Goal: Transaction & Acquisition: Subscribe to service/newsletter

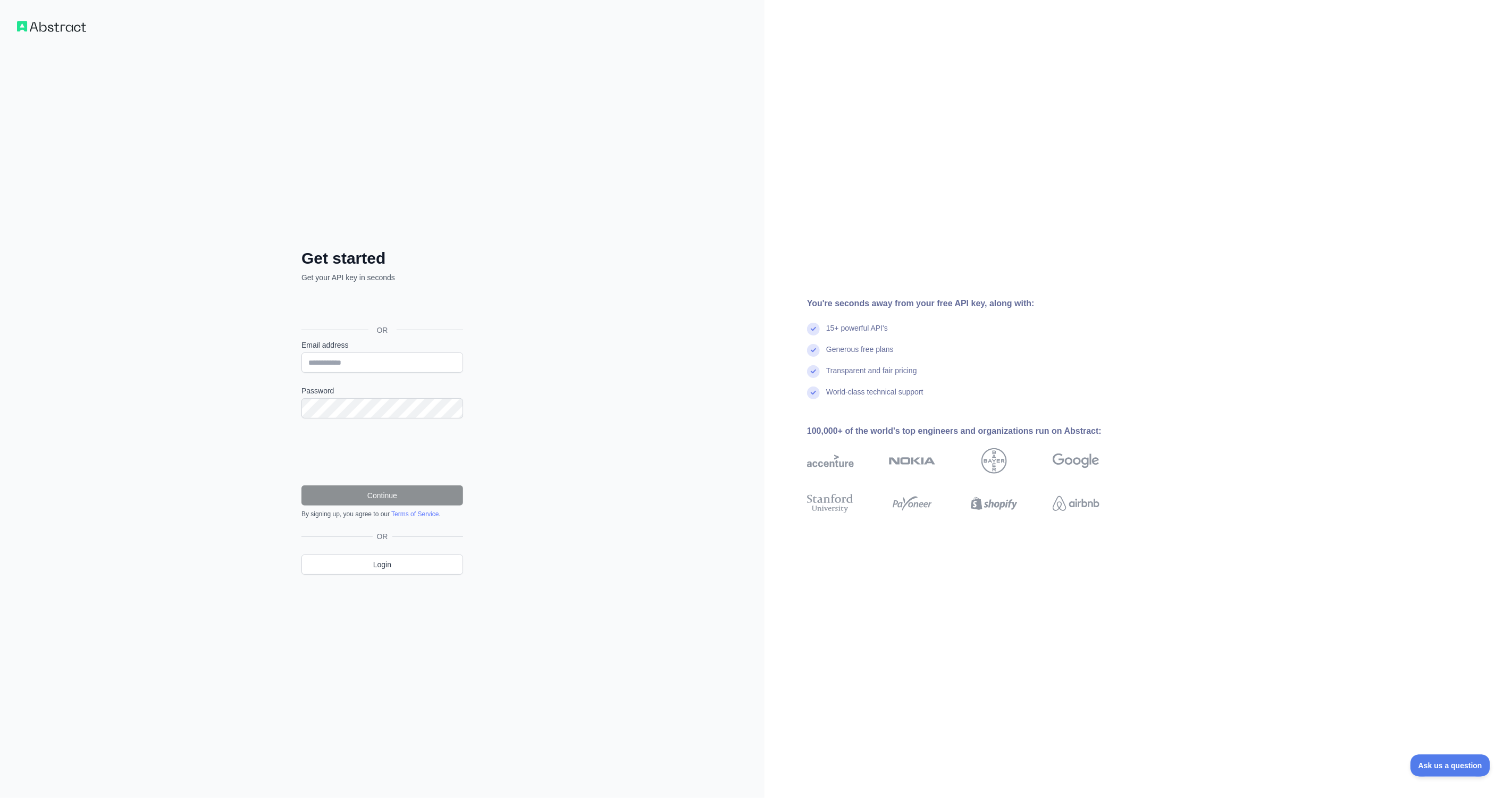
click at [565, 340] on div "Get started Get your API key in seconds OR Email address Password Continue By s…" at bounding box center [382, 399] width 765 height 798
click at [396, 364] on input "Email address" at bounding box center [382, 363] width 162 height 20
type input "**********"
click at [297, 412] on div "**********" at bounding box center [382, 420] width 204 height 343
click at [301, 485] on button "Continue" at bounding box center [382, 495] width 162 height 20
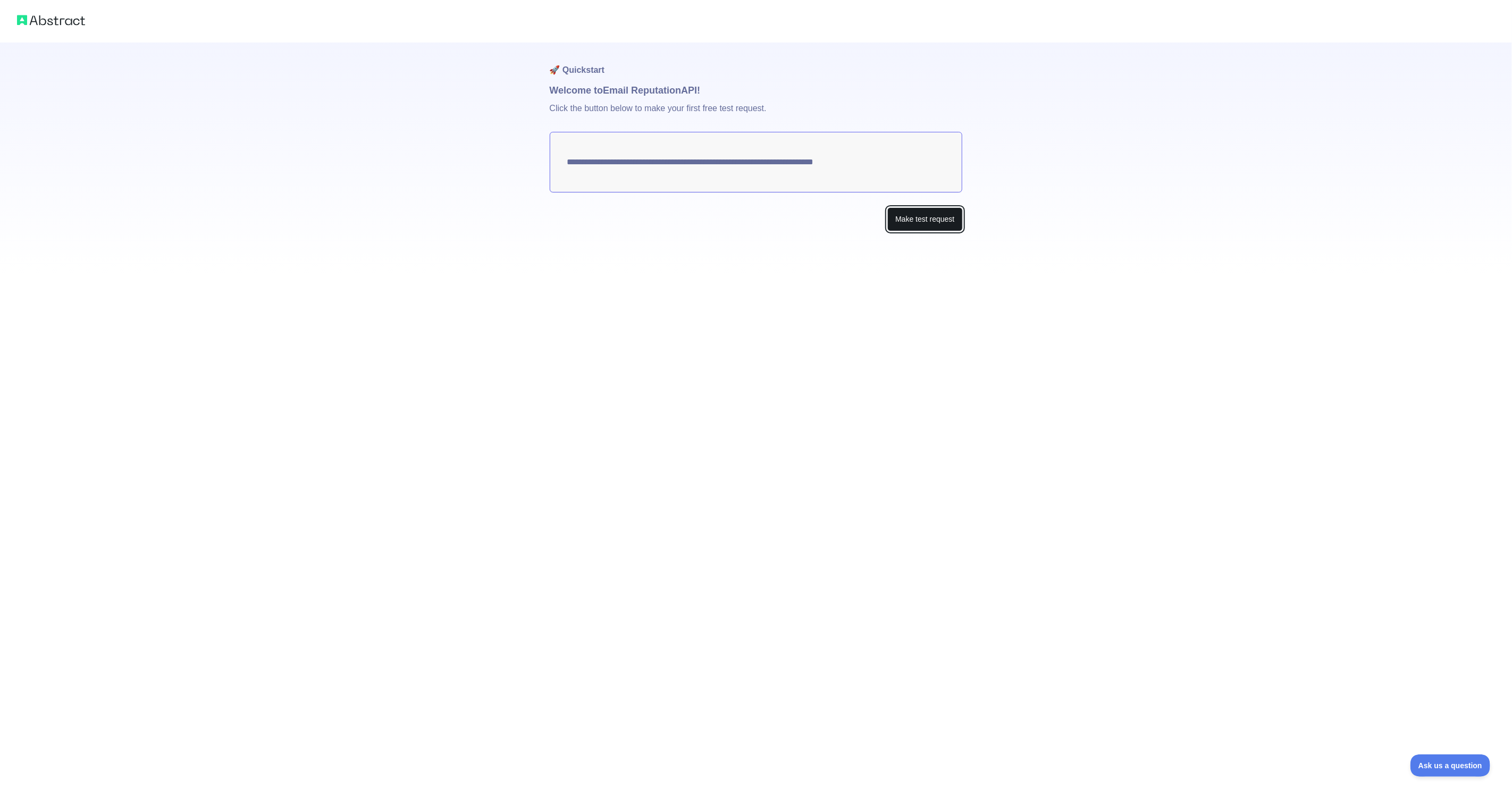
click at [914, 214] on button "Make test request" at bounding box center [924, 219] width 75 height 24
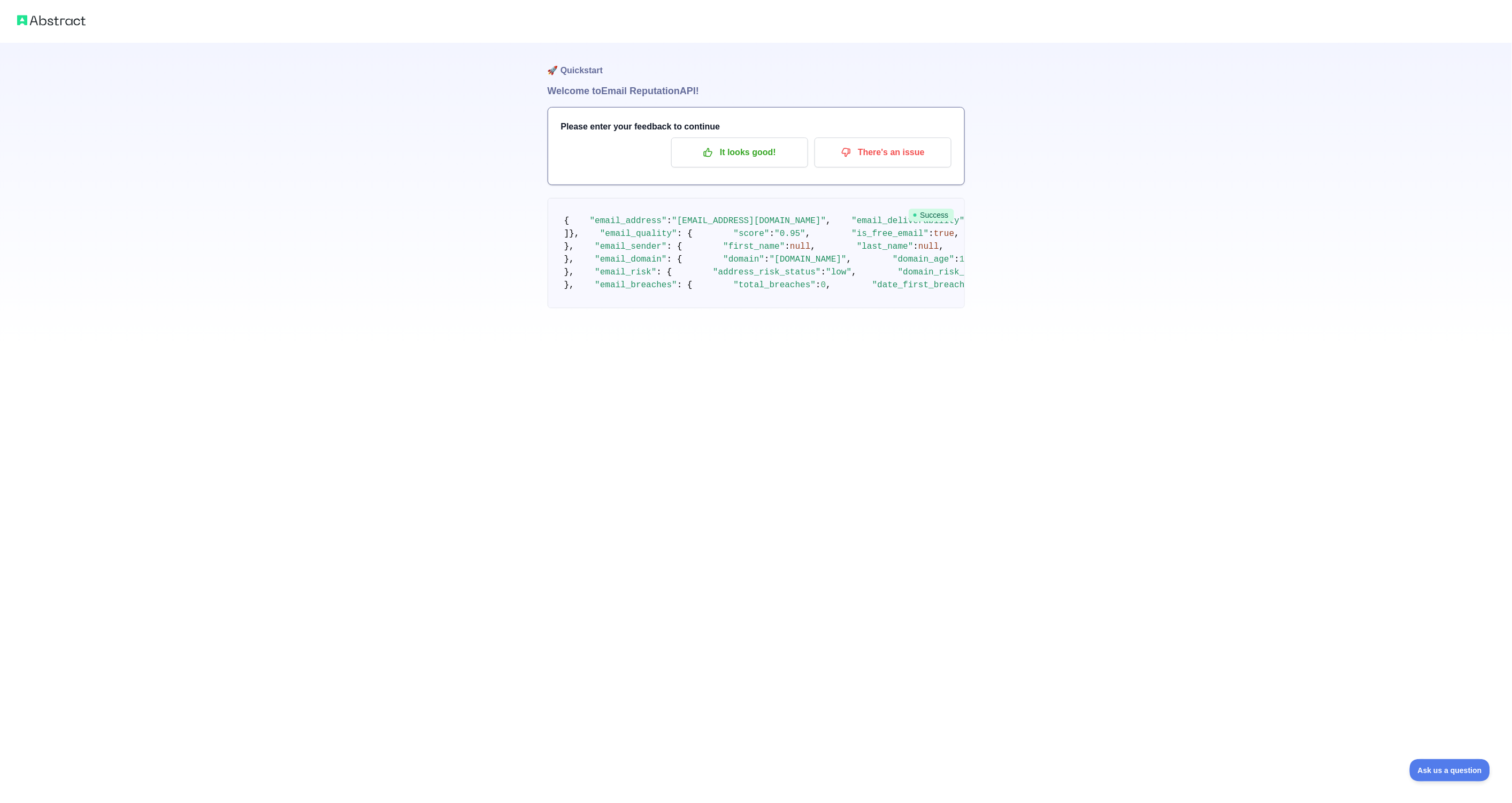
click at [55, 21] on img at bounding box center [51, 20] width 69 height 15
click at [26, 20] on img at bounding box center [51, 20] width 69 height 15
click at [723, 153] on p "It looks good!" at bounding box center [740, 153] width 121 height 18
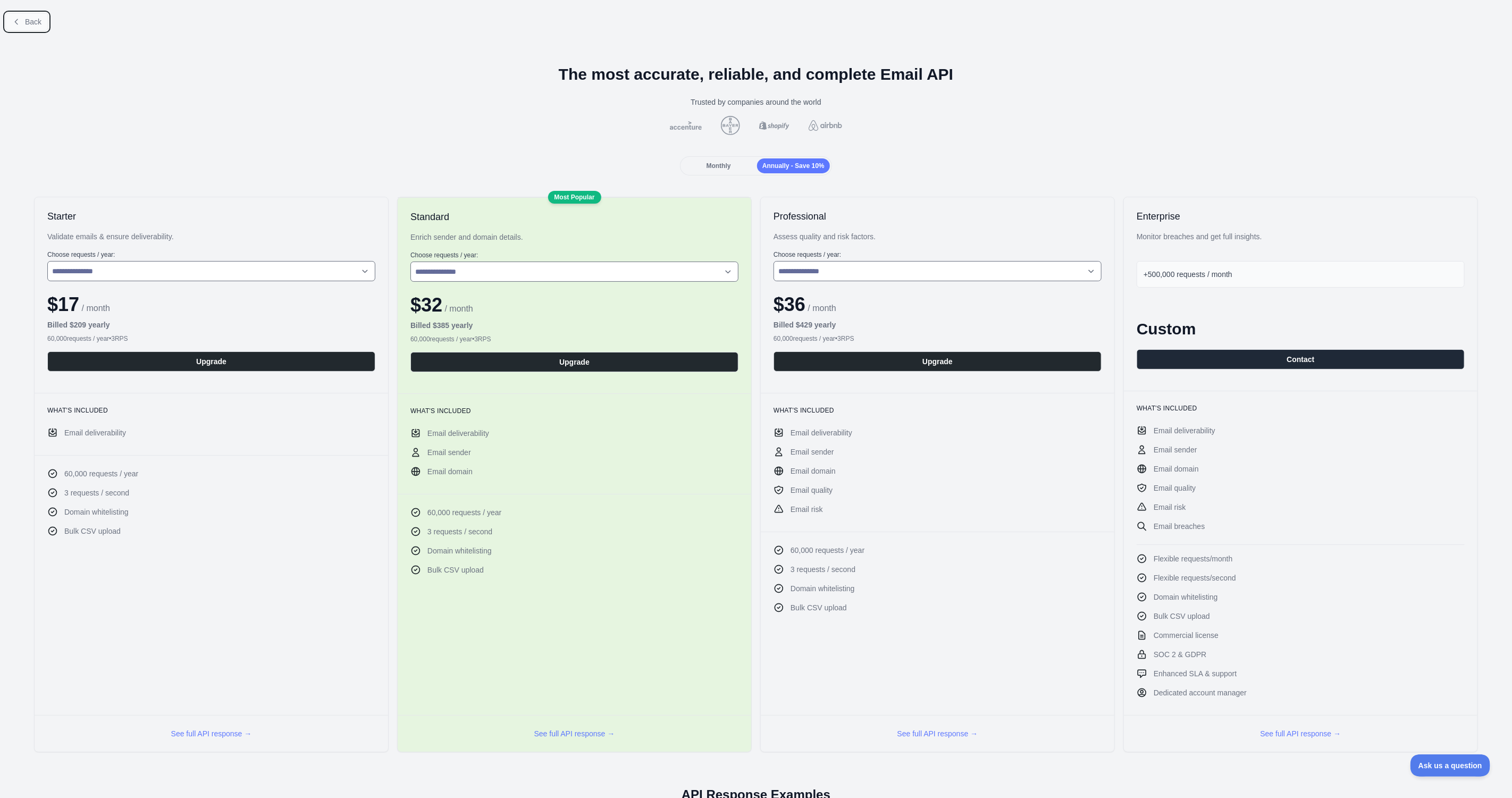
click at [22, 17] on button "Back" at bounding box center [27, 22] width 43 height 18
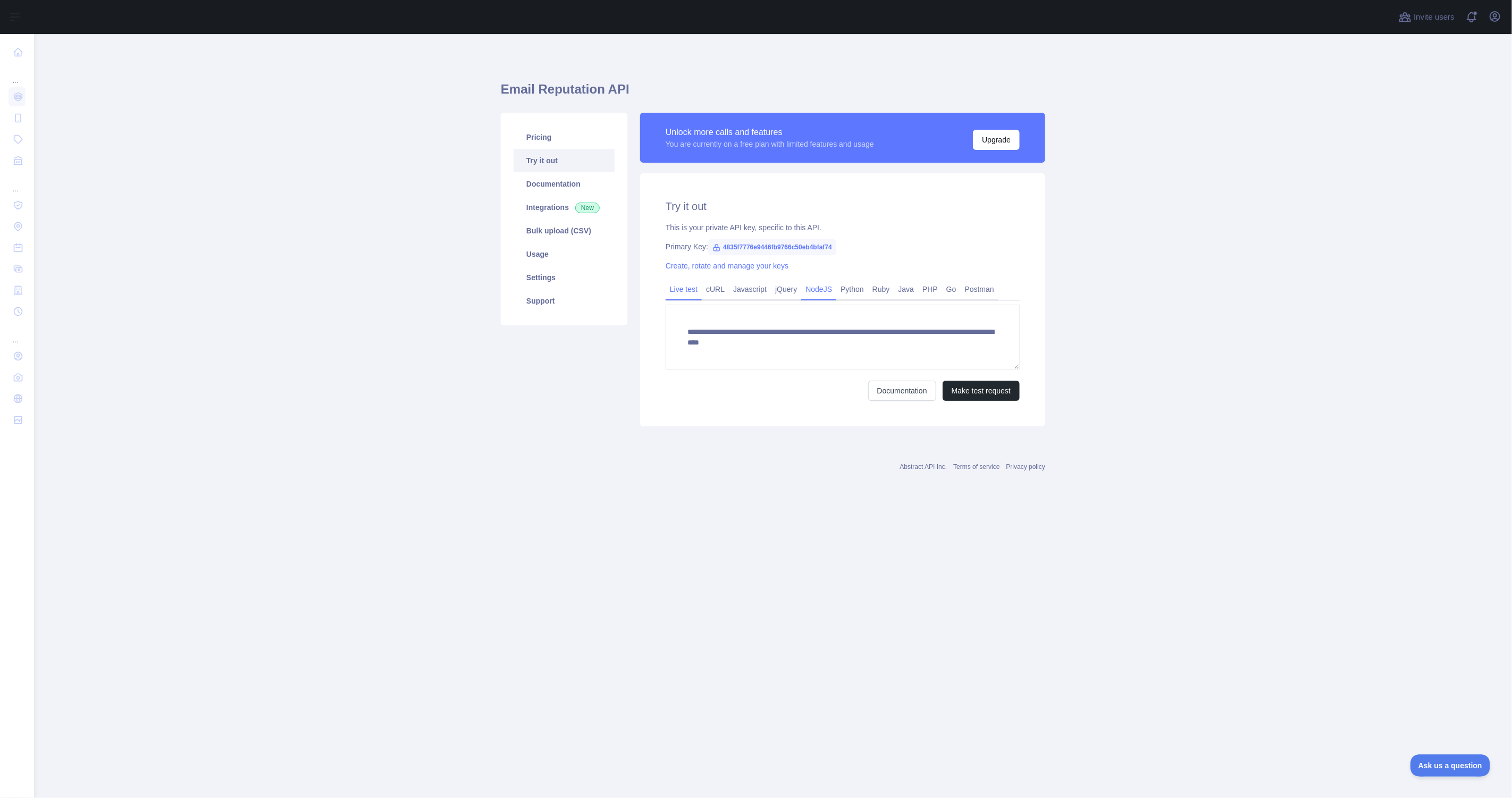
click at [817, 290] on link "NodeJS" at bounding box center [818, 289] width 35 height 17
click at [874, 129] on div "Unlock more calls and features" at bounding box center [770, 133] width 208 height 13
click at [540, 127] on link "Pricing" at bounding box center [564, 137] width 101 height 23
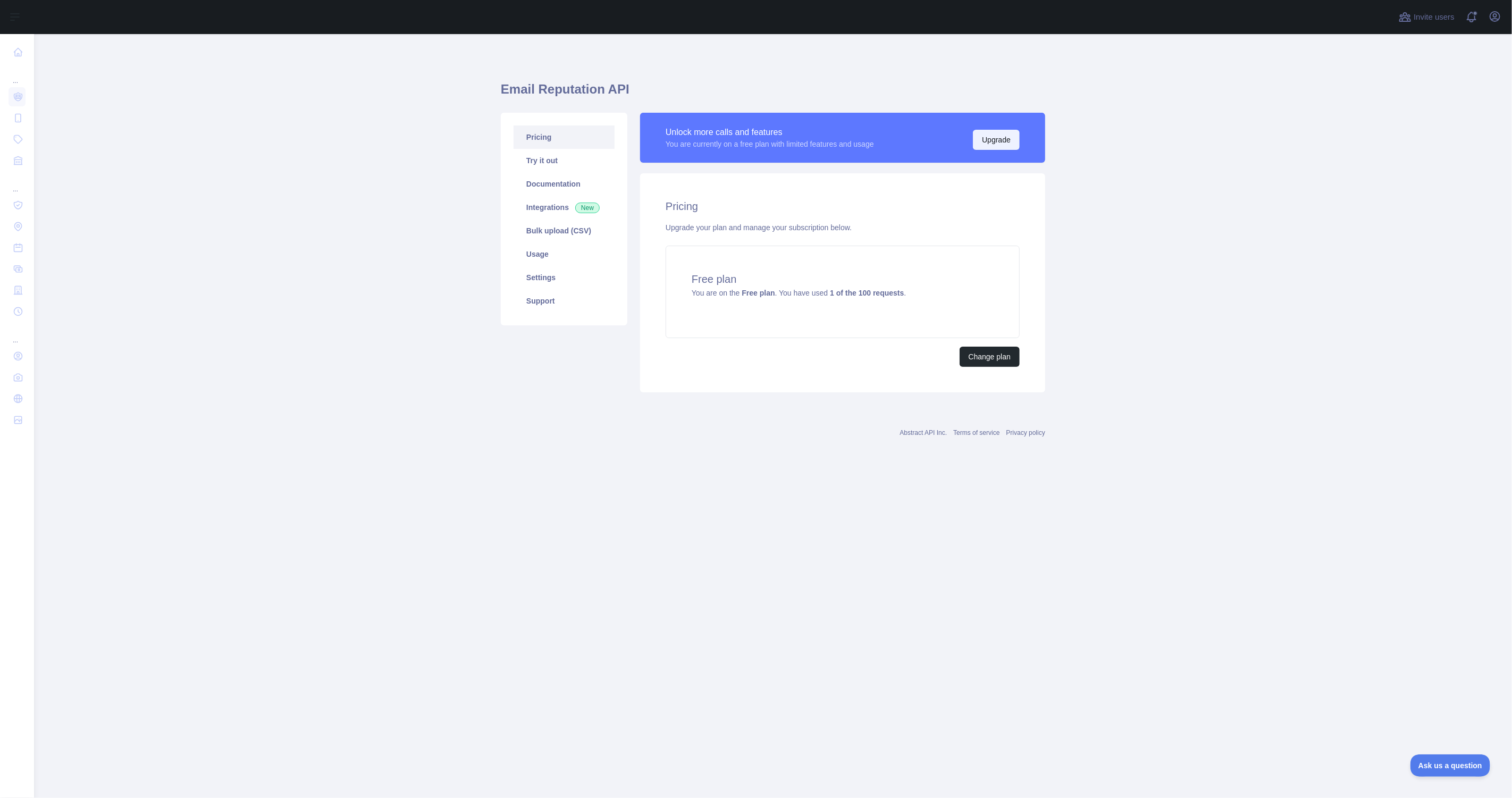
click at [993, 142] on button "Upgrade" at bounding box center [996, 140] width 47 height 20
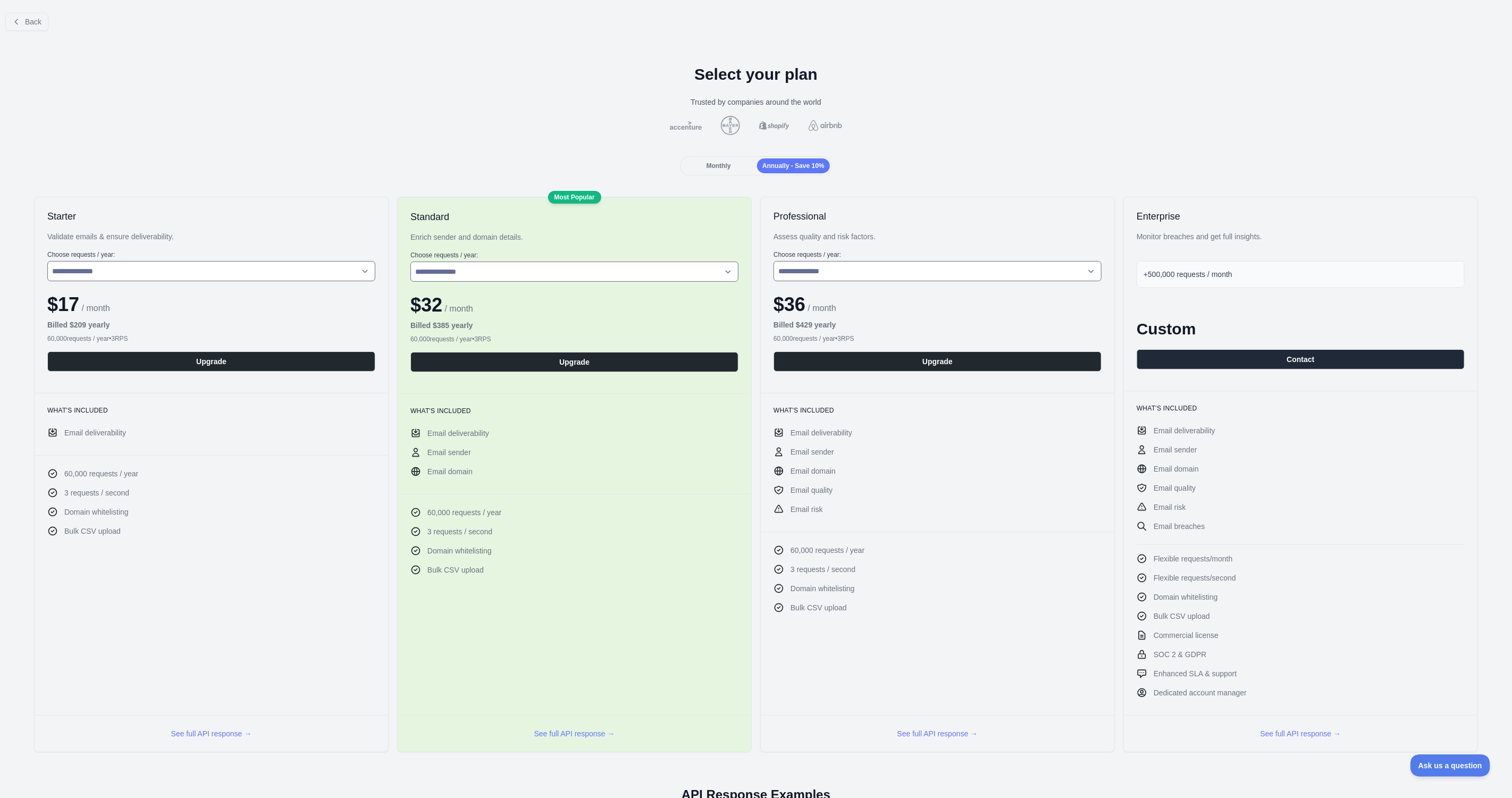
click at [727, 166] on span "Monthly" at bounding box center [718, 166] width 24 height 8
